Goal: Transaction & Acquisition: Purchase product/service

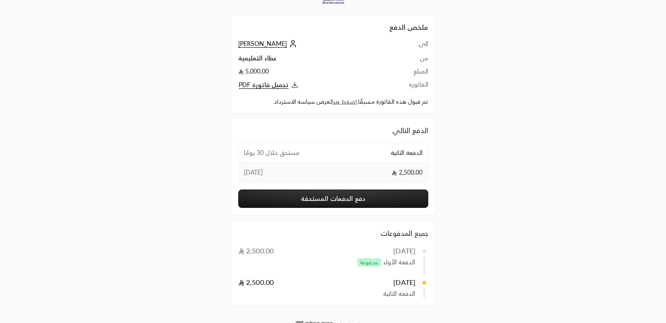
scroll to position [53, 0]
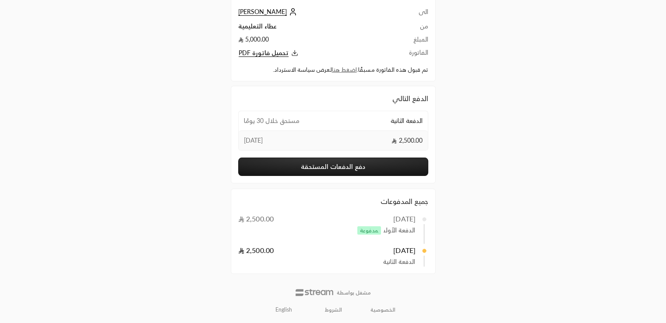
click at [298, 168] on button "دفع الدفعات المستحقة" at bounding box center [333, 167] width 190 height 18
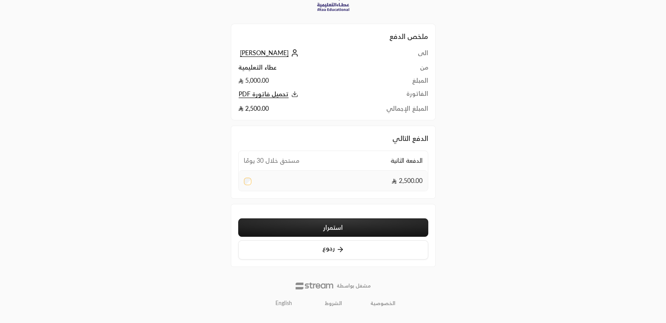
scroll to position [22, 0]
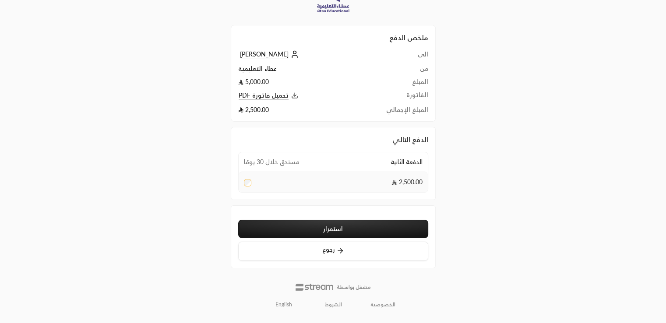
click at [293, 230] on button "استمرار" at bounding box center [333, 229] width 190 height 18
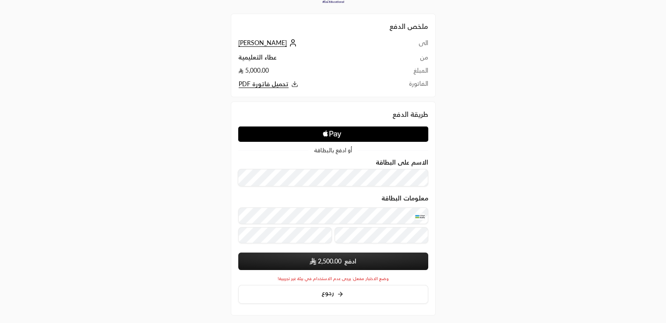
click at [335, 264] on span "2,500.00" at bounding box center [330, 261] width 24 height 9
